Goal: Complete application form

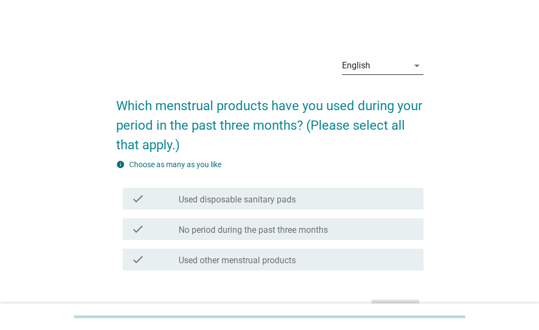
click at [369, 61] on div "English" at bounding box center [356, 66] width 28 height 10
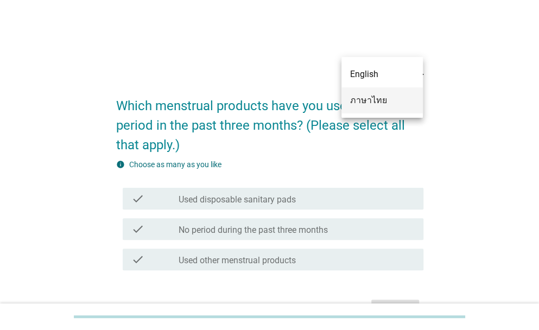
click at [370, 105] on div "ภาษาไทย" at bounding box center [382, 100] width 64 height 13
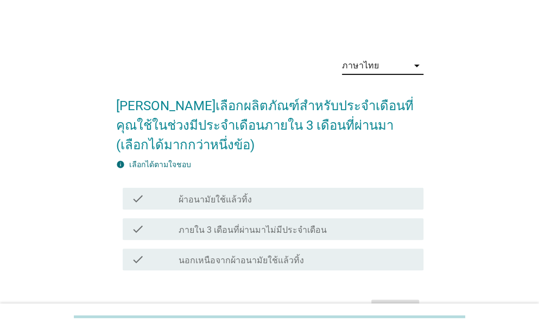
click at [255, 204] on div "check_box_outline_blank ผ้าอนามัยใช้แล้วทิ้ง" at bounding box center [297, 198] width 236 height 13
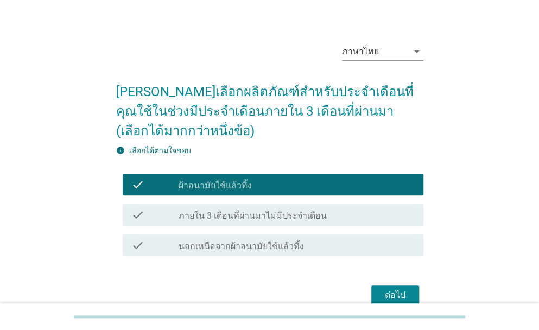
scroll to position [36, 0]
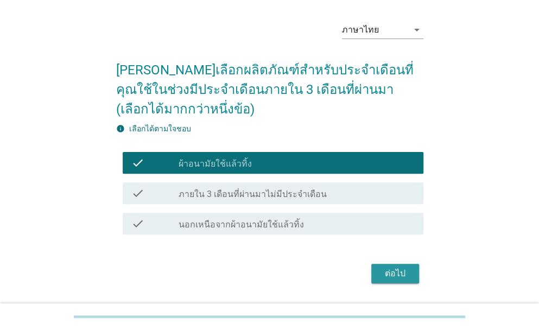
click at [393, 272] on div "ต่อไป" at bounding box center [395, 273] width 30 height 13
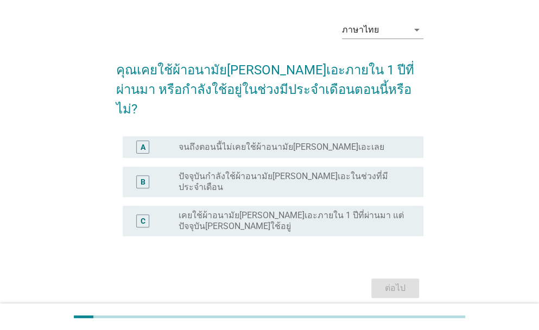
scroll to position [0, 0]
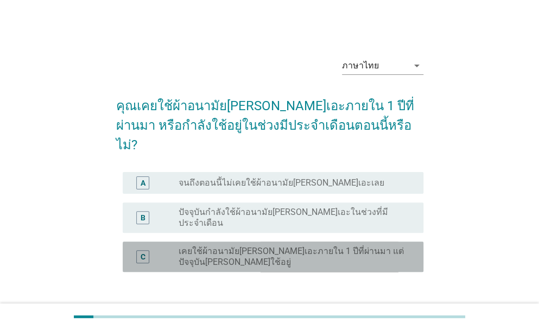
click at [231, 246] on label "เคยใช้ผ้าอนามัย[PERSON_NAME]เอะภายใน 1 ปีที่ผ่านมา แต่ปัจจุบัน[PERSON_NAME]ใช้อ…" at bounding box center [293, 257] width 228 height 22
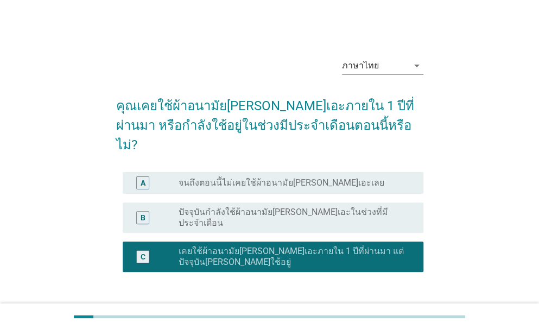
click at [405, 318] on div "ต่อไป" at bounding box center [395, 324] width 30 height 13
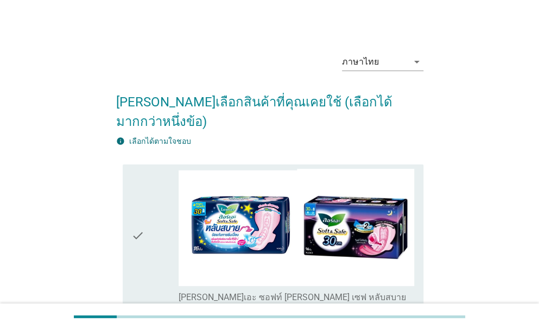
scroll to position [144, 0]
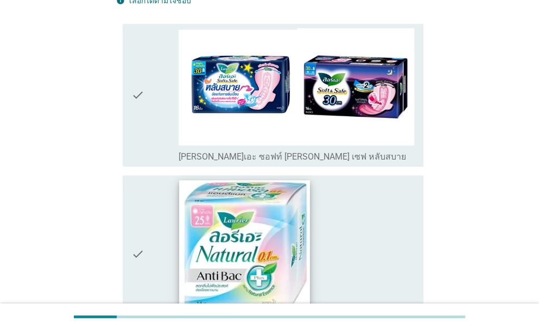
click at [266, 225] on img at bounding box center [244, 245] width 131 height 131
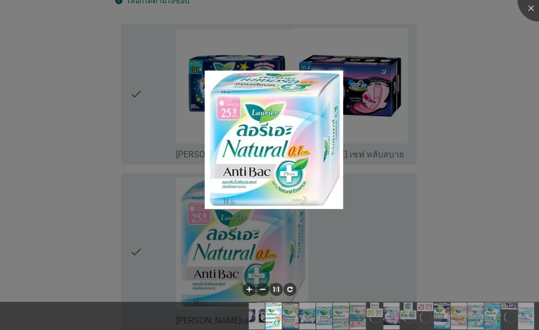
scroll to position [235, 0]
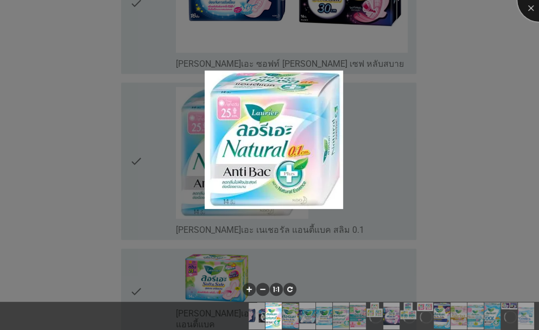
click at [528, 12] on div at bounding box center [538, -1] width 43 height 43
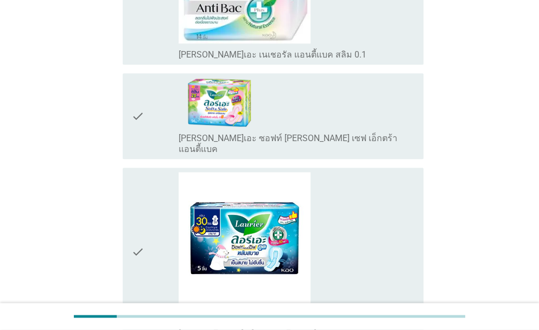
scroll to position [489, 0]
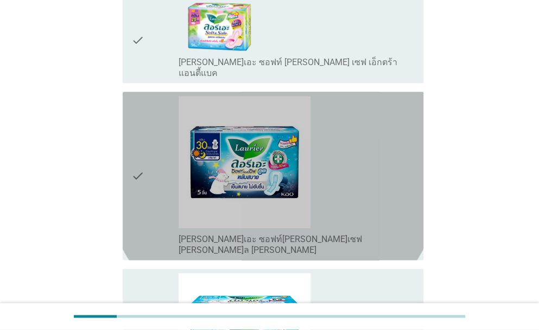
click at [135, 139] on icon "check" at bounding box center [137, 176] width 13 height 160
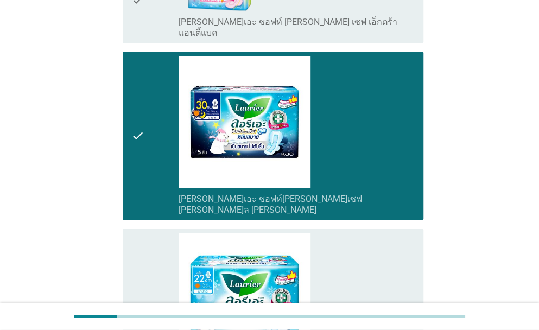
scroll to position [597, 0]
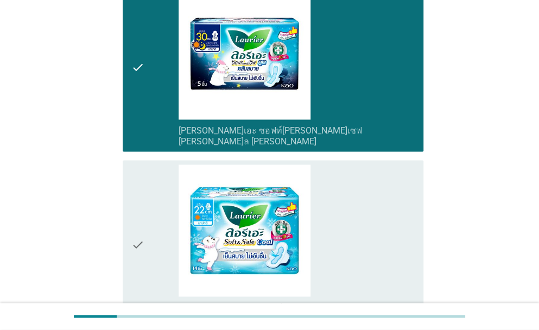
click at [135, 195] on icon "check" at bounding box center [137, 245] width 13 height 160
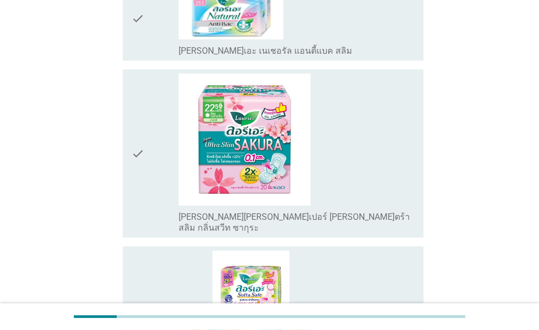
scroll to position [1086, 0]
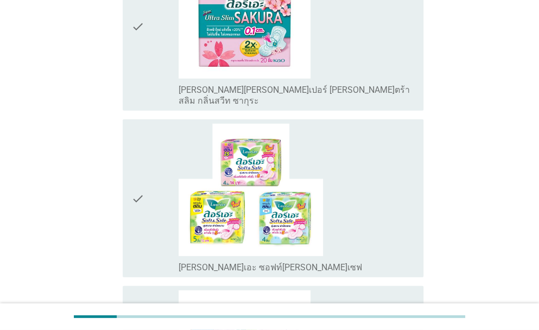
click at [135, 136] on icon "check" at bounding box center [137, 198] width 13 height 149
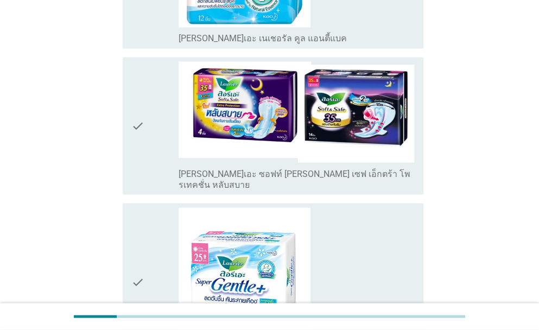
scroll to position [2438, 0]
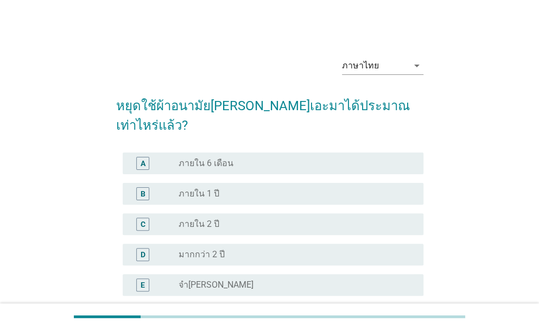
click at [188, 249] on label "มากกว่า 2 ปี" at bounding box center [202, 254] width 46 height 11
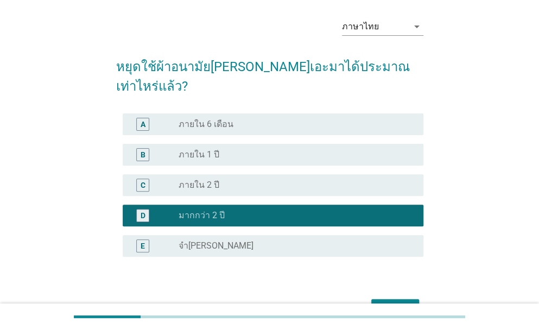
scroll to position [86, 0]
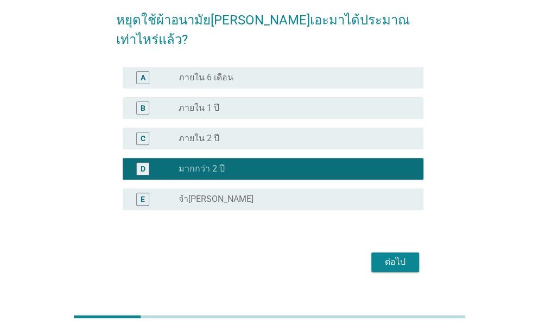
click at [401, 256] on div "ต่อไป" at bounding box center [395, 262] width 30 height 13
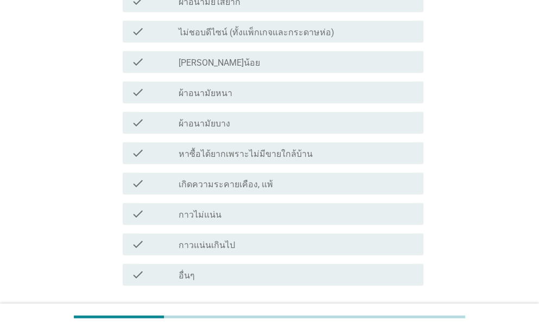
scroll to position [307, 0]
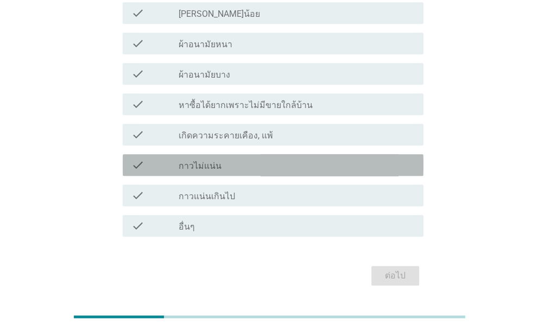
click at [229, 159] on div "check_box_outline_blank กาวไม่แน่น" at bounding box center [297, 165] width 236 height 13
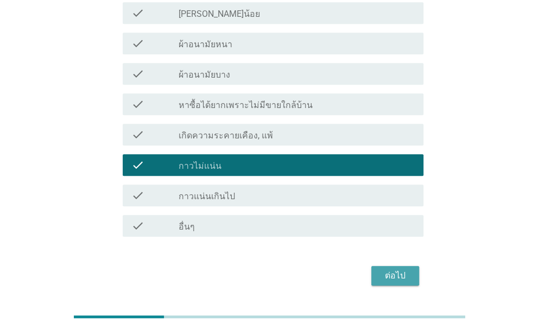
click at [401, 269] on div "ต่อไป" at bounding box center [395, 275] width 30 height 13
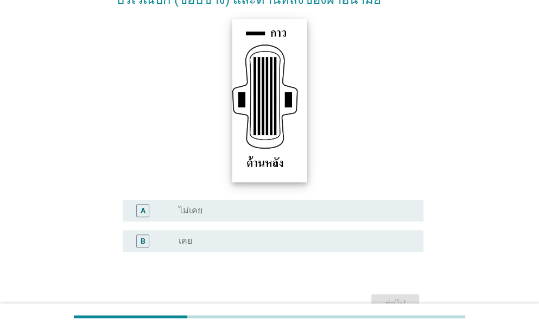
scroll to position [199, 0]
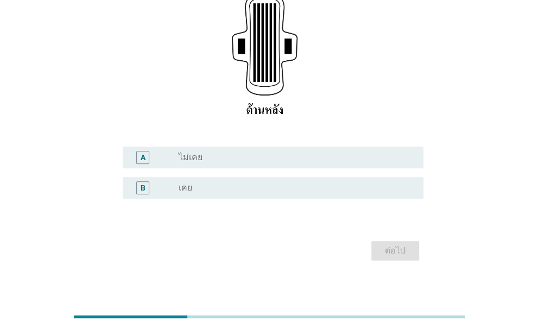
click at [225, 192] on div "radio_button_unchecked เคย" at bounding box center [293, 187] width 228 height 11
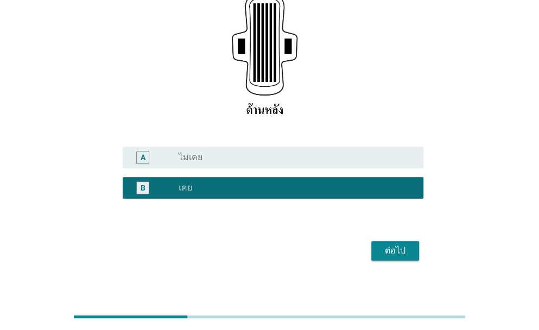
click at [408, 252] on div "ต่อไป" at bounding box center [395, 250] width 30 height 13
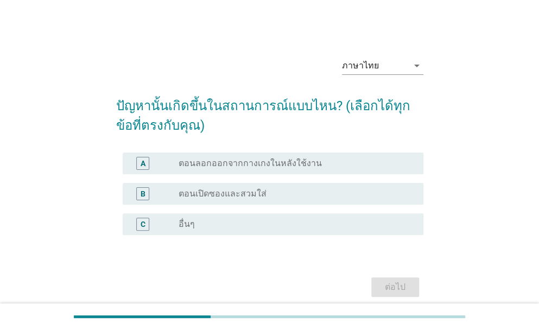
click at [214, 192] on label "ตอนเปิดซองและสวมใส่" at bounding box center [223, 193] width 88 height 11
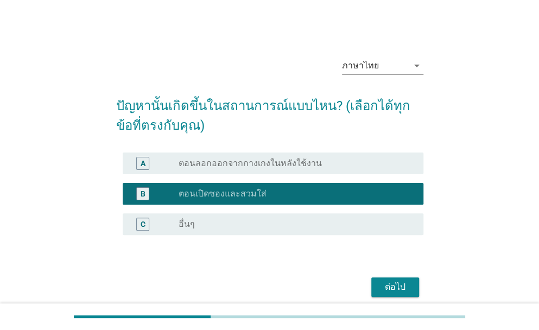
click at [399, 289] on div "ต่อไป" at bounding box center [395, 287] width 30 height 13
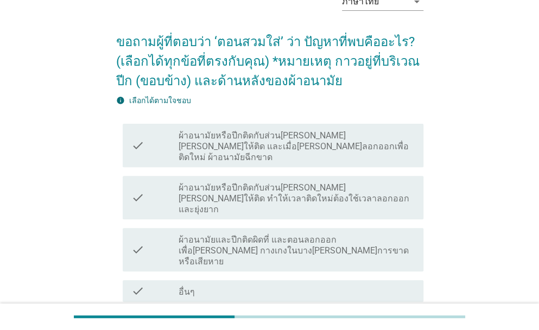
scroll to position [130, 0]
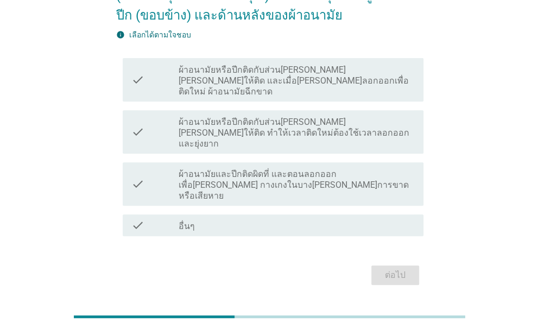
click at [313, 77] on label "ผ้าอนามัยหรือปีกติดกับส่วน[PERSON_NAME][PERSON_NAME]ให้ติด และเมื่อ[PERSON_NAME…" at bounding box center [297, 81] width 236 height 33
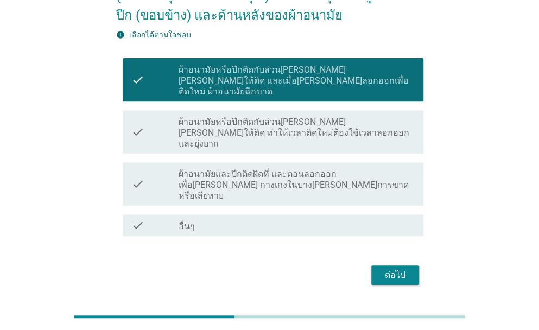
click at [406, 269] on div "ต่อไป" at bounding box center [395, 275] width 30 height 13
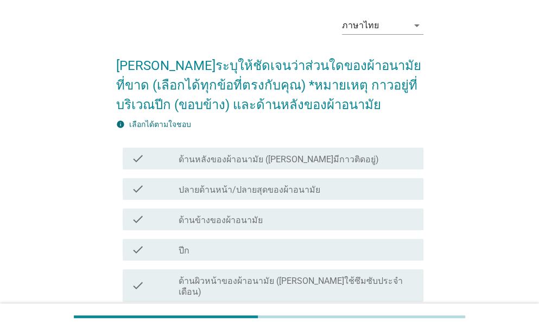
scroll to position [144, 0]
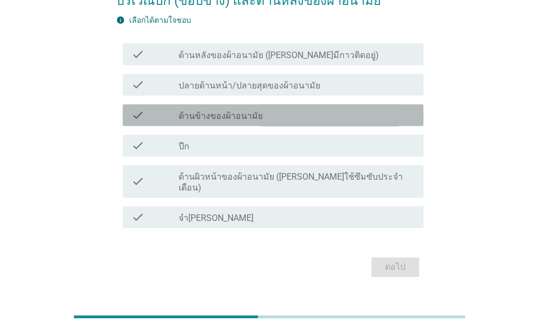
click at [206, 116] on label "ด้านข้างของผ้าอนามัย" at bounding box center [221, 116] width 84 height 11
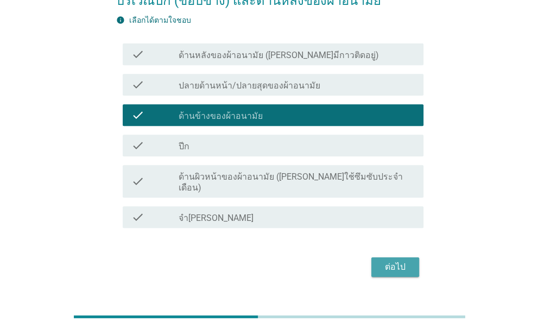
click at [386, 261] on div "ต่อไป" at bounding box center [395, 267] width 30 height 13
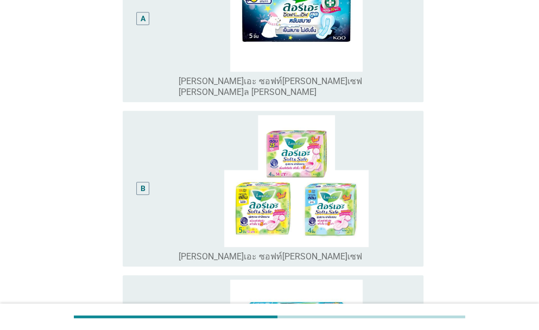
scroll to position [271, 0]
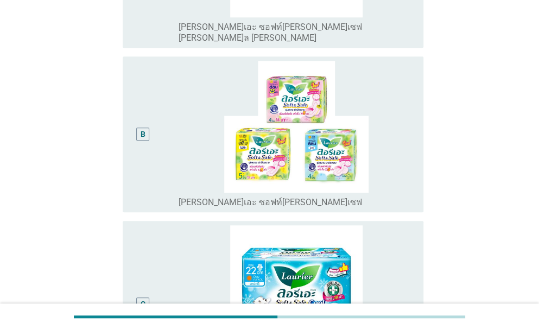
click at [142, 129] on div "B" at bounding box center [143, 134] width 5 height 11
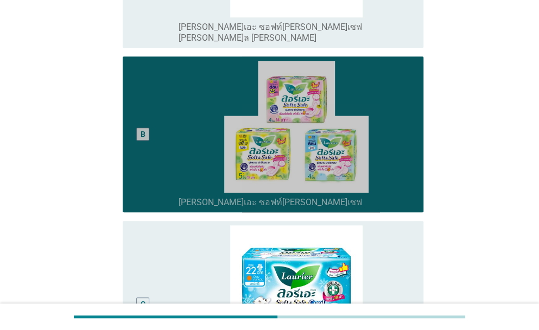
click at [142, 129] on div "B" at bounding box center [143, 134] width 5 height 11
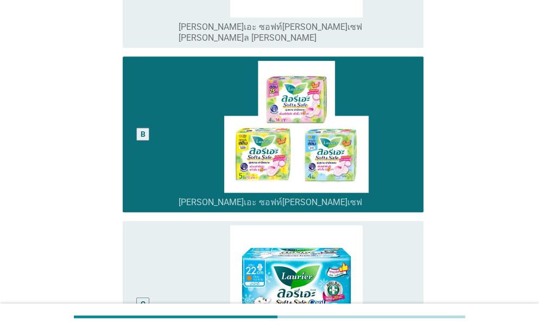
click at [142, 129] on div "B" at bounding box center [143, 134] width 5 height 11
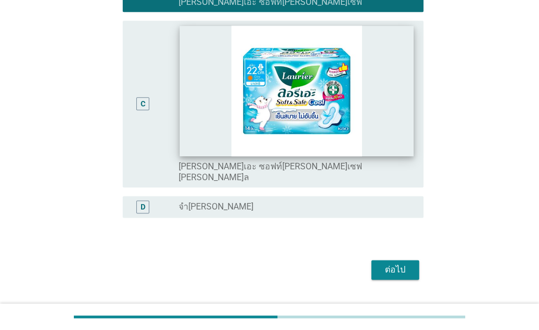
scroll to position [477, 0]
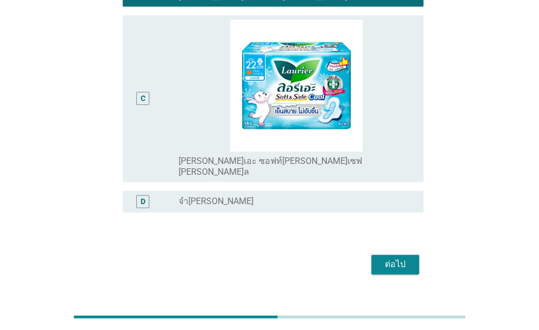
click at [394, 258] on div "ต่อไป" at bounding box center [395, 264] width 30 height 13
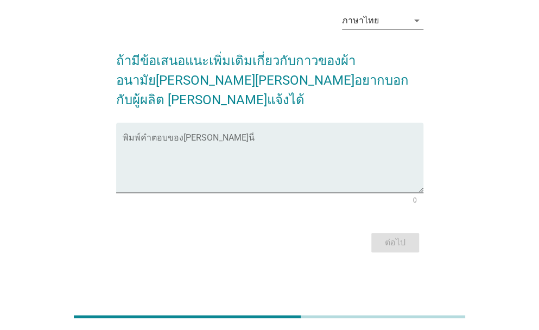
scroll to position [0, 0]
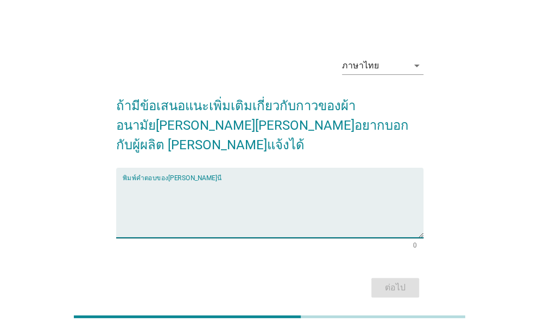
click at [242, 186] on textarea "พิมพ์คำตอบของคุณ ที่นี่" at bounding box center [273, 209] width 301 height 57
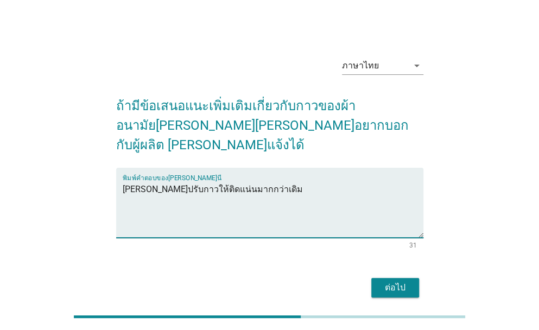
type textarea "[PERSON_NAME]ปรับกาวให้ติดแน่นมากกว่าเดิม"
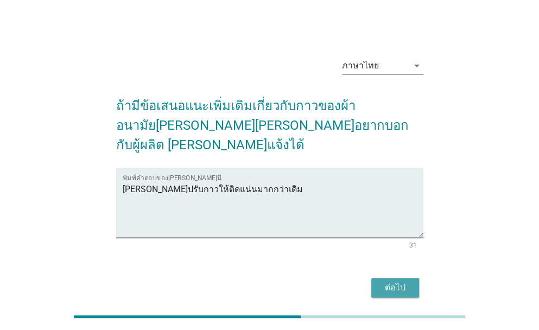
click at [408, 281] on div "ต่อไป" at bounding box center [395, 287] width 30 height 13
